Goal: Information Seeking & Learning: Learn about a topic

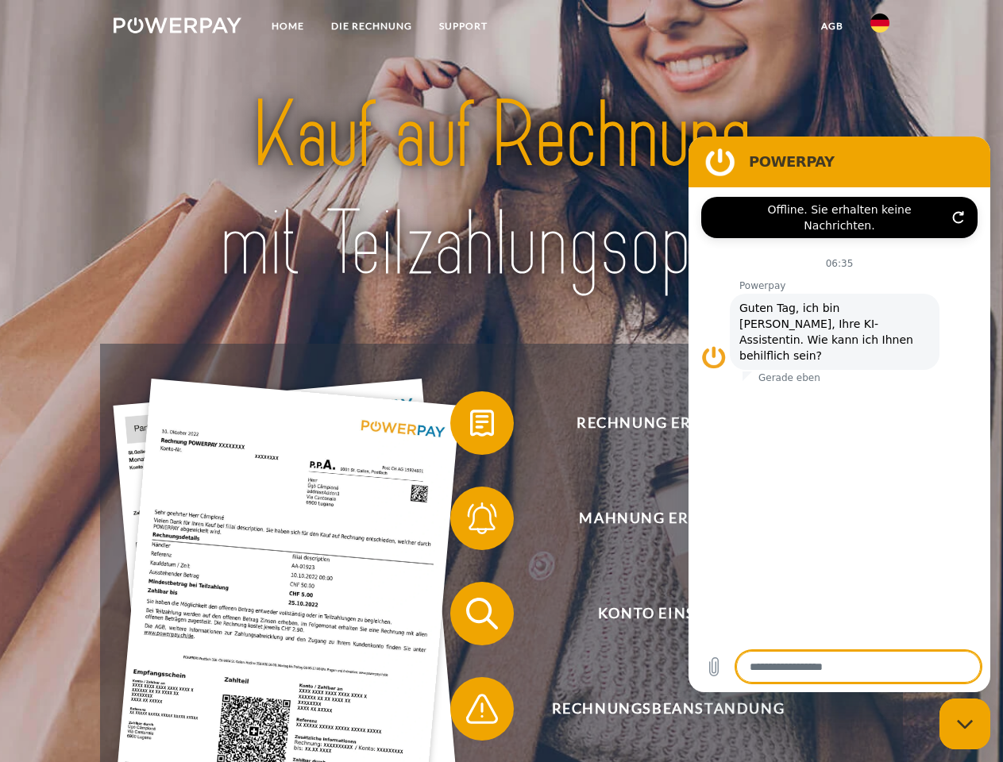
click at [177, 28] on img at bounding box center [178, 25] width 128 height 16
click at [880, 28] on img at bounding box center [879, 22] width 19 height 19
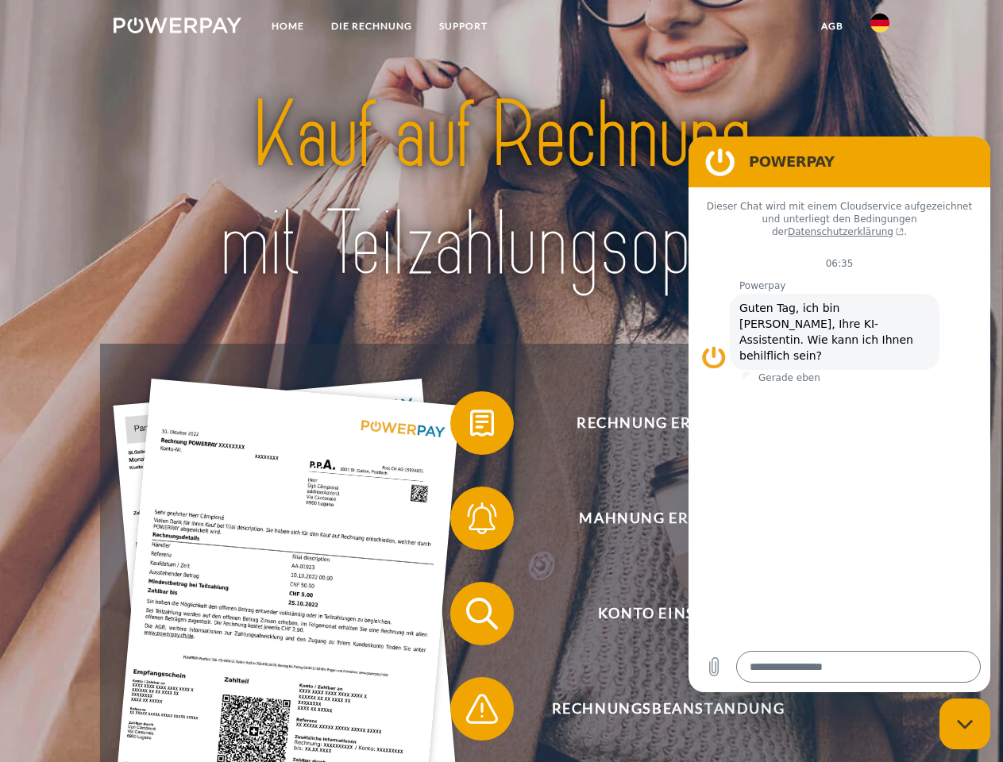
click at [831, 26] on link "agb" at bounding box center [831, 26] width 49 height 29
click at [470, 426] on span at bounding box center [457, 422] width 79 height 79
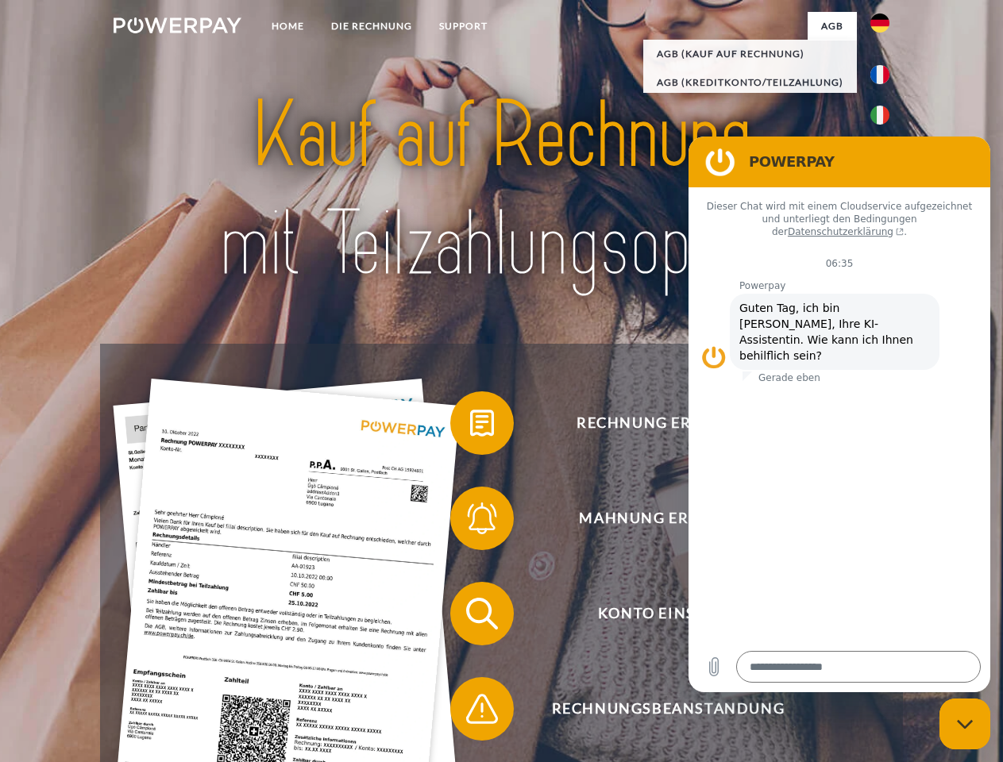
click at [470, 522] on span at bounding box center [457, 518] width 79 height 79
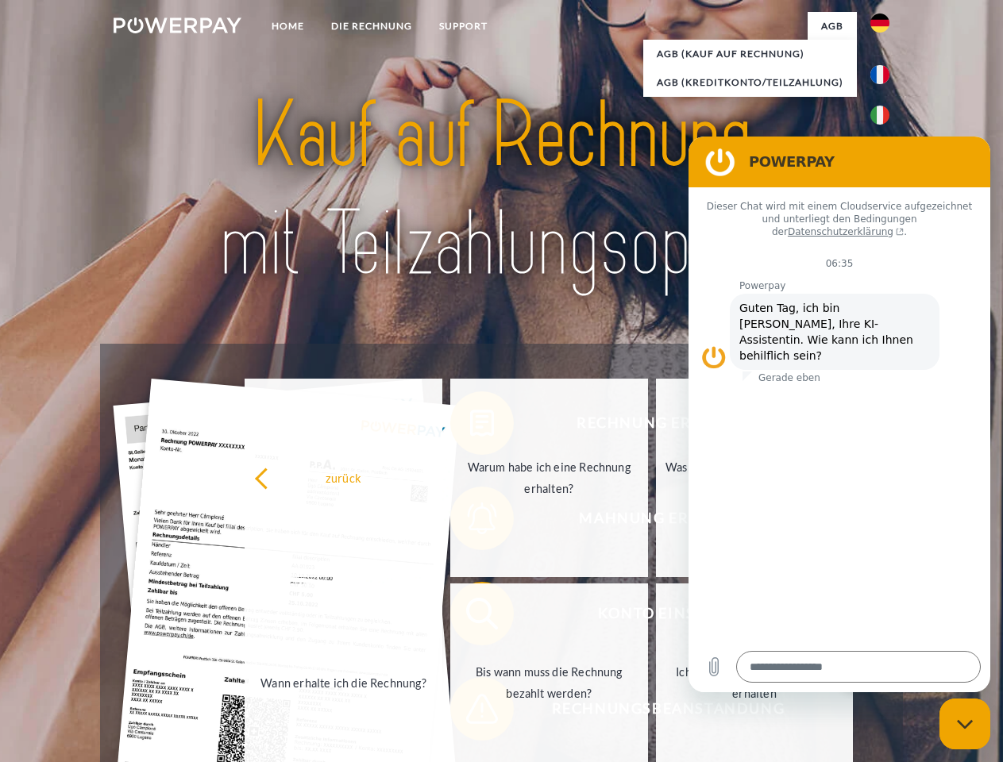
click at [470, 617] on link "Bis wann muss die Rechnung bezahlt werden?" at bounding box center [549, 682] width 198 height 198
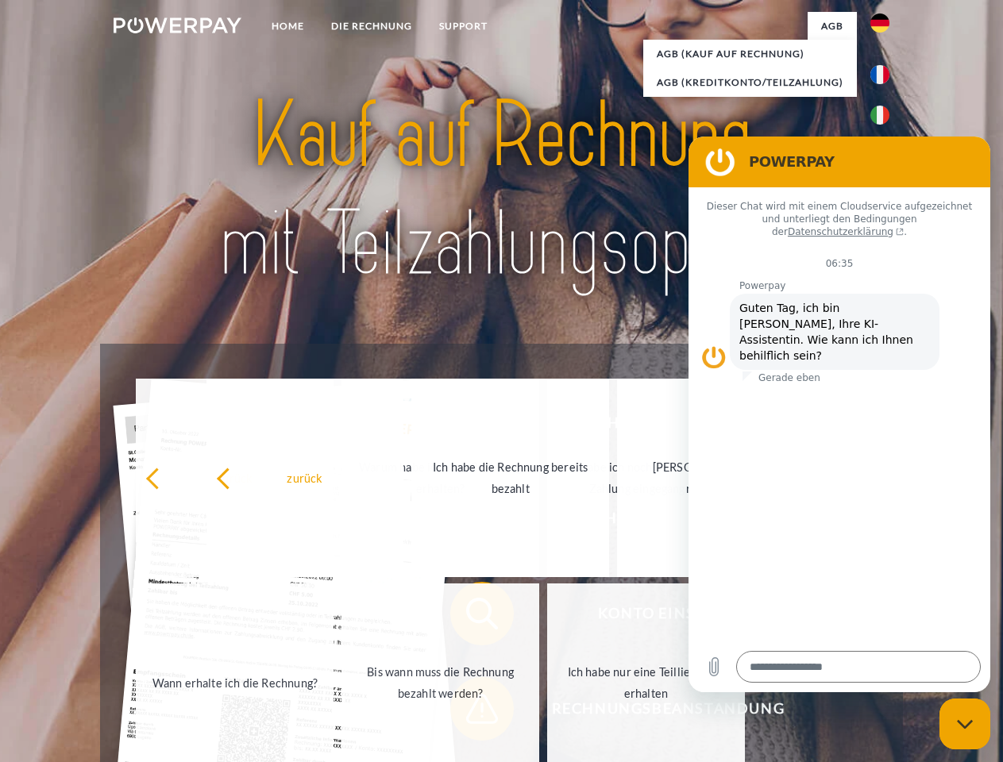
click at [470, 712] on span at bounding box center [457, 708] width 79 height 79
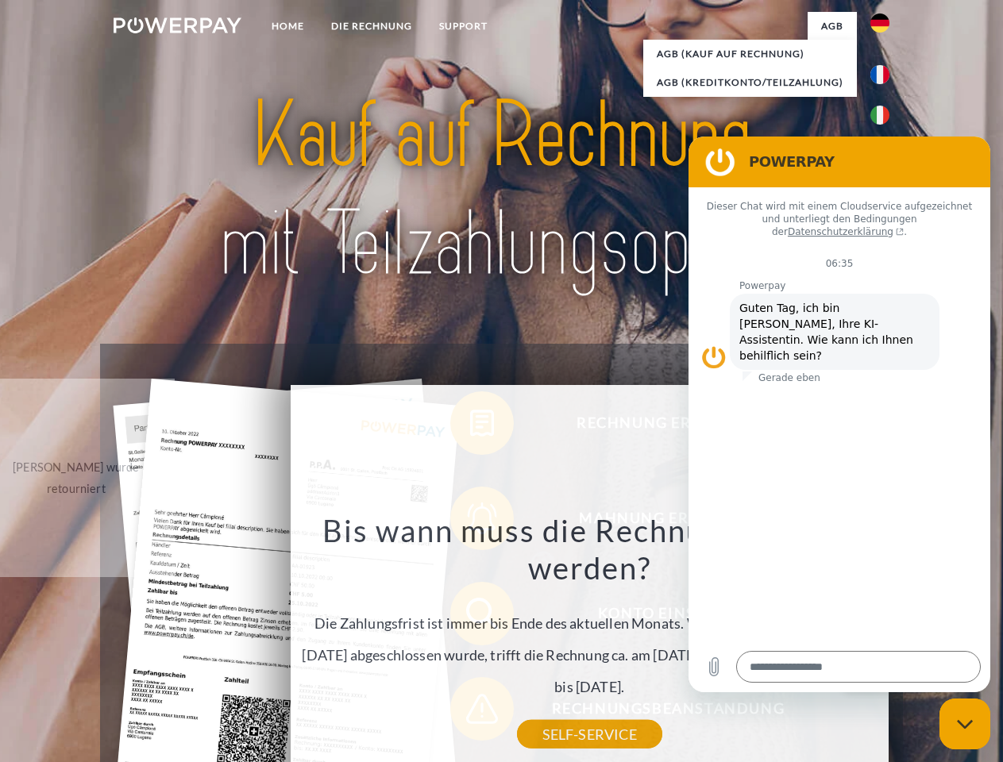
click at [964, 724] on icon "Messaging-Fenster schließen" at bounding box center [965, 724] width 17 height 10
type textarea "*"
